Goal: Navigation & Orientation: Go to known website

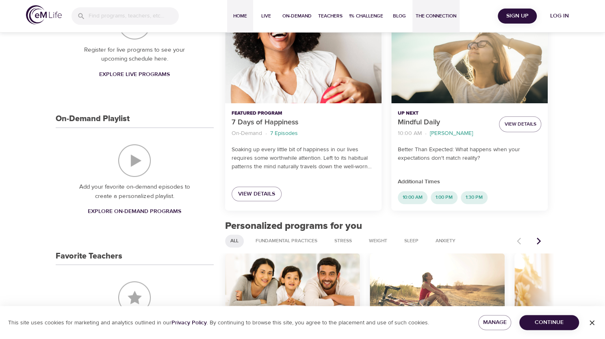
scroll to position [131, 0]
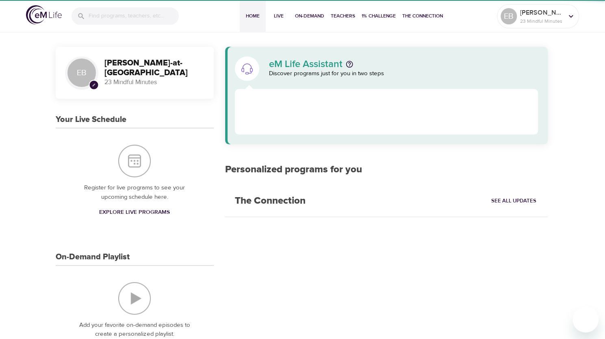
click at [449, 106] on div at bounding box center [386, 111] width 303 height 45
